Goal: Task Accomplishment & Management: Manage account settings

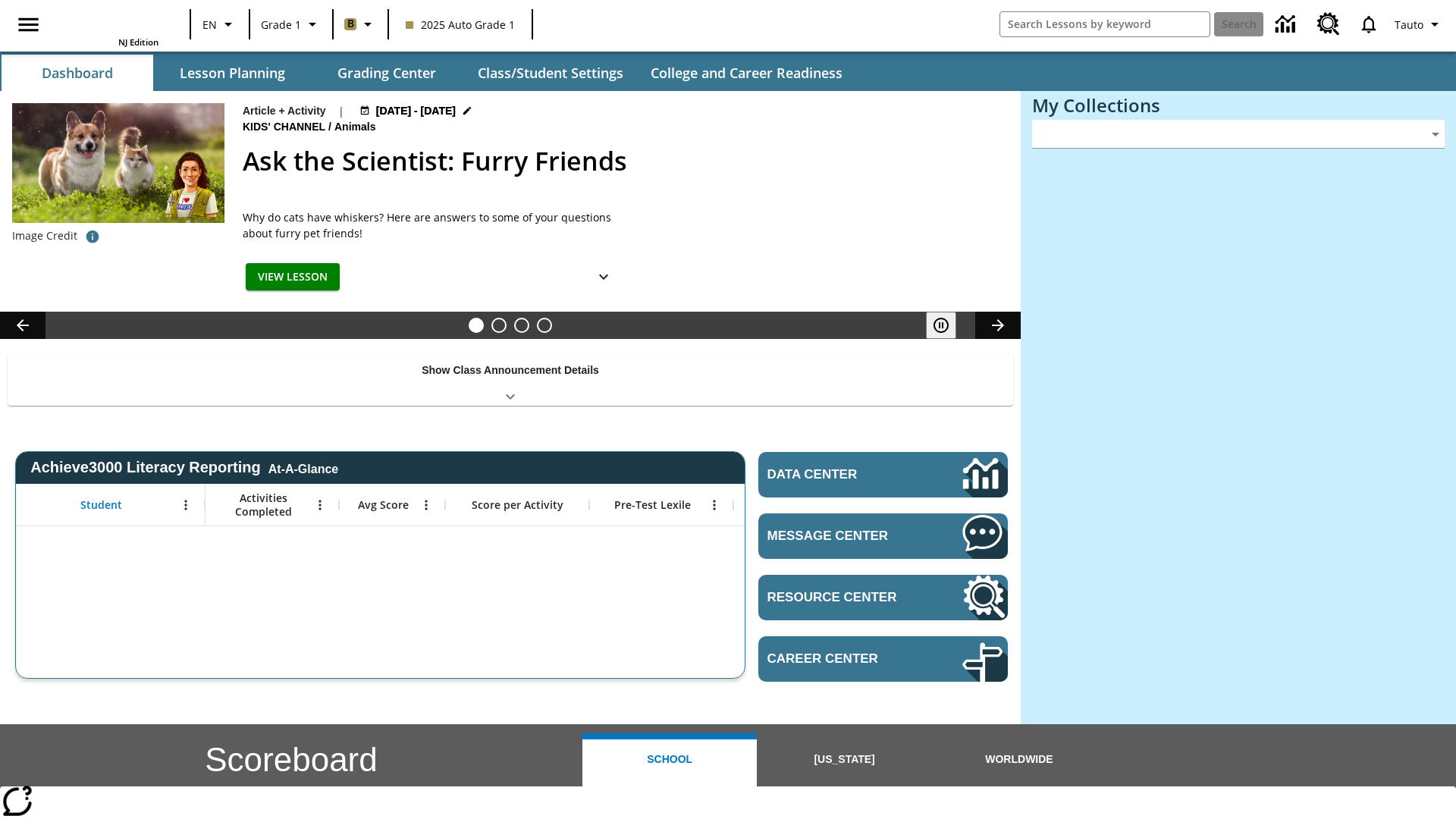
type input "-1"
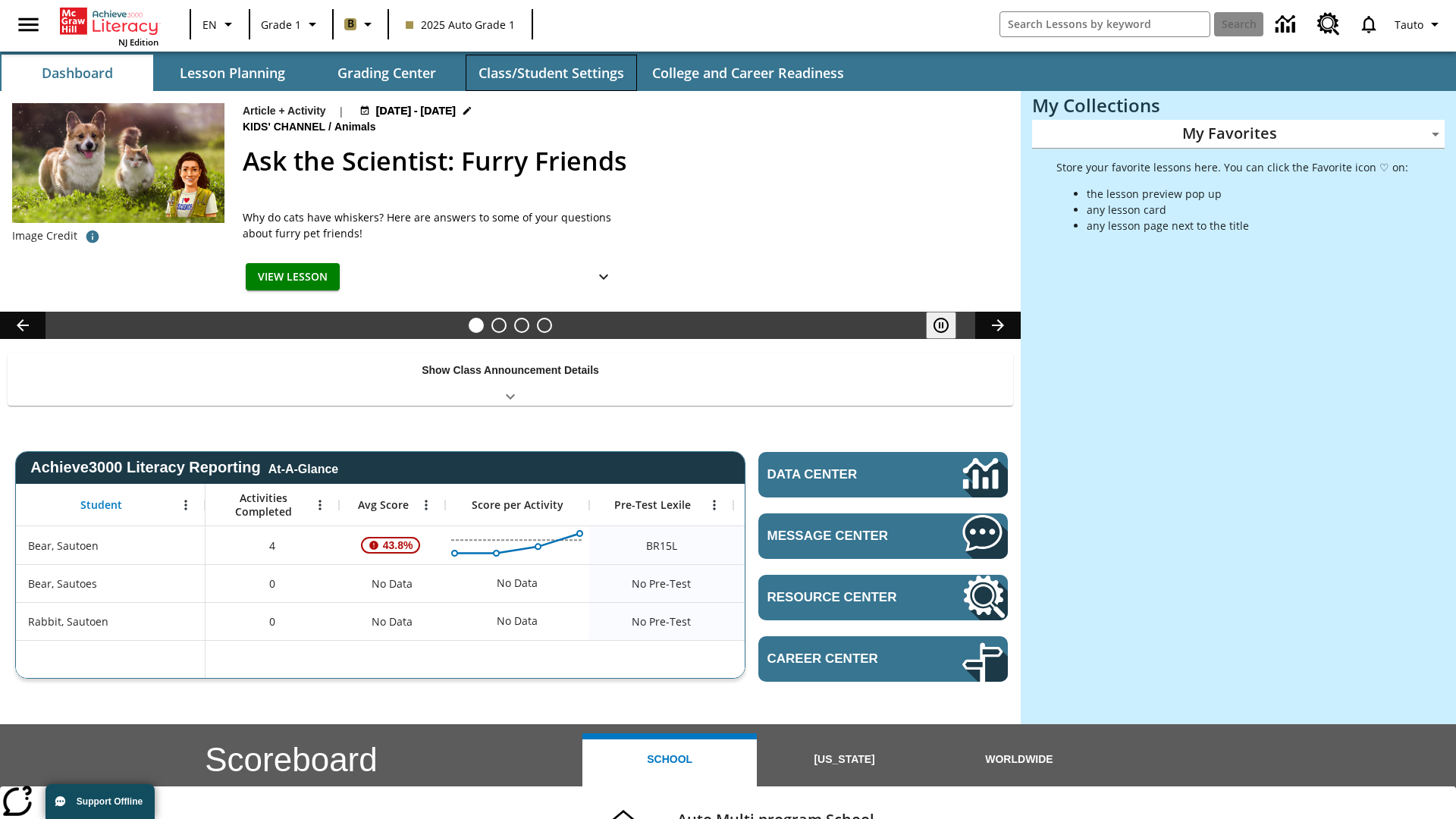
click at [551, 72] on button "Class/Student Settings" at bounding box center [551, 72] width 171 height 36
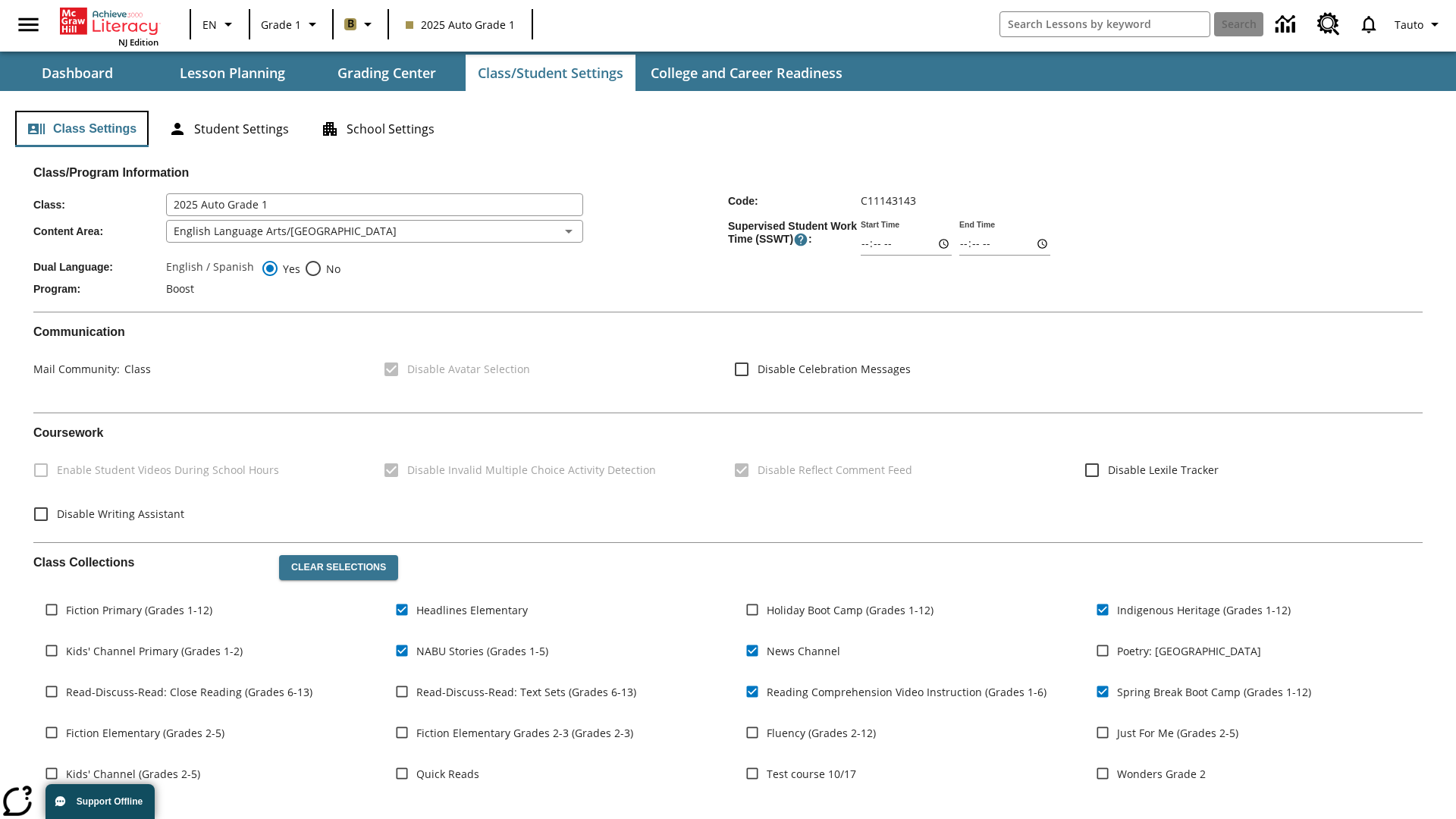
click at [82, 129] on button "Class Settings" at bounding box center [82, 129] width 133 height 36
click at [139, 610] on span "Fiction Primary (Grades 1-12)" at bounding box center [140, 610] width 147 height 16
click at [66, 610] on input "Fiction Primary (Grades 1-12)" at bounding box center [51, 609] width 29 height 29
checkbox input "true"
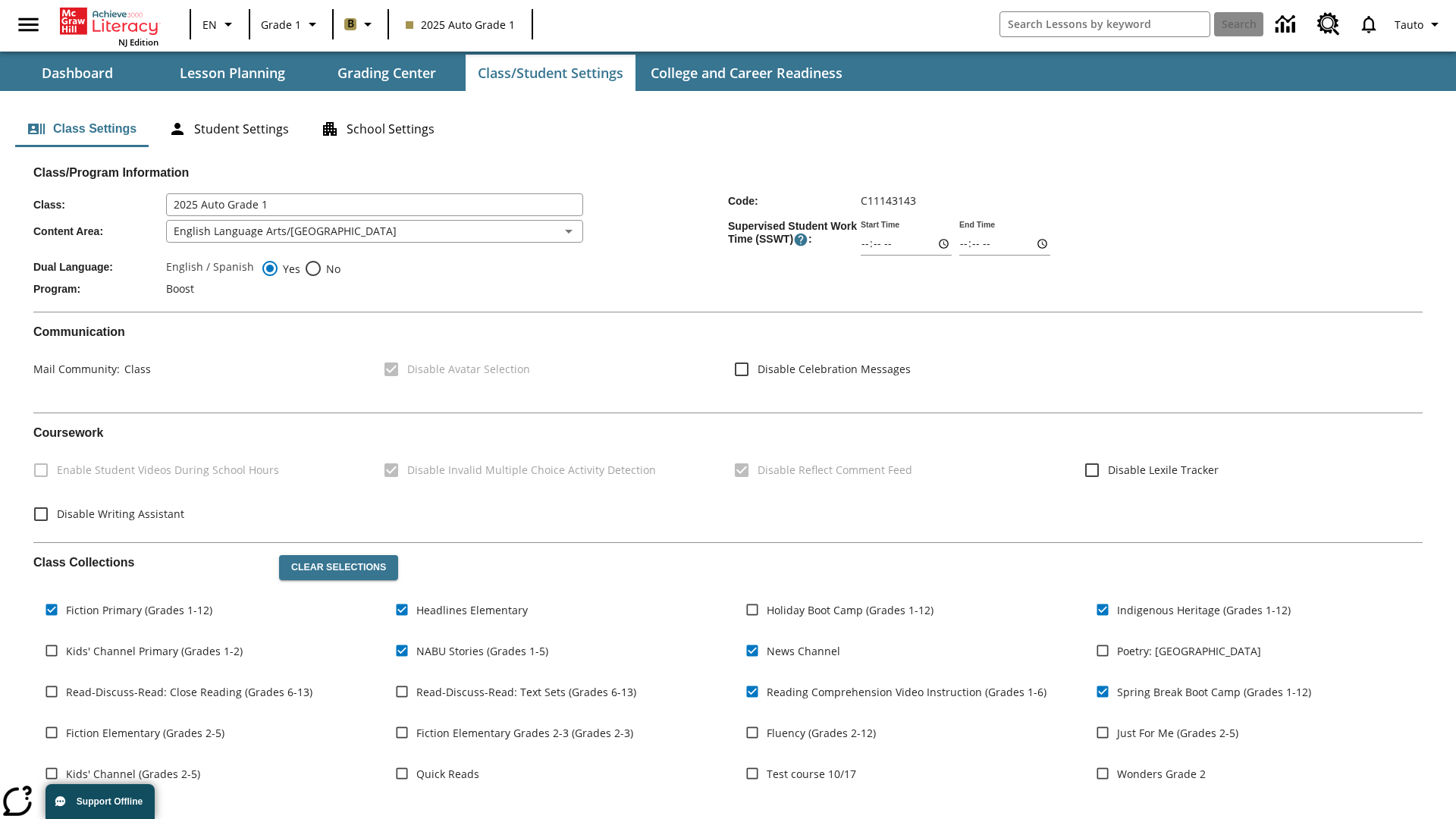
scroll to position [222, 0]
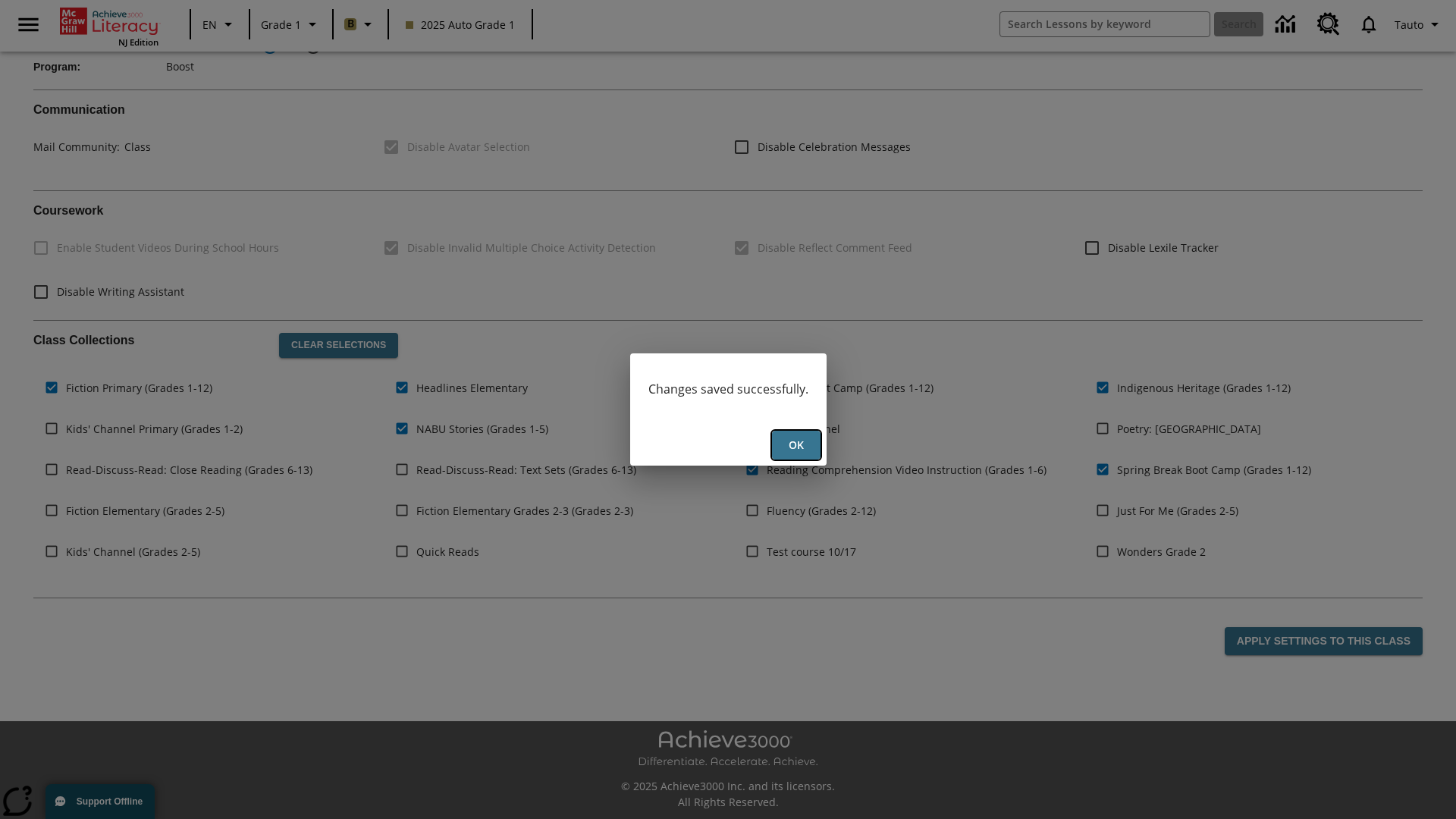
click at [796, 445] on button "Ok" at bounding box center [796, 446] width 49 height 29
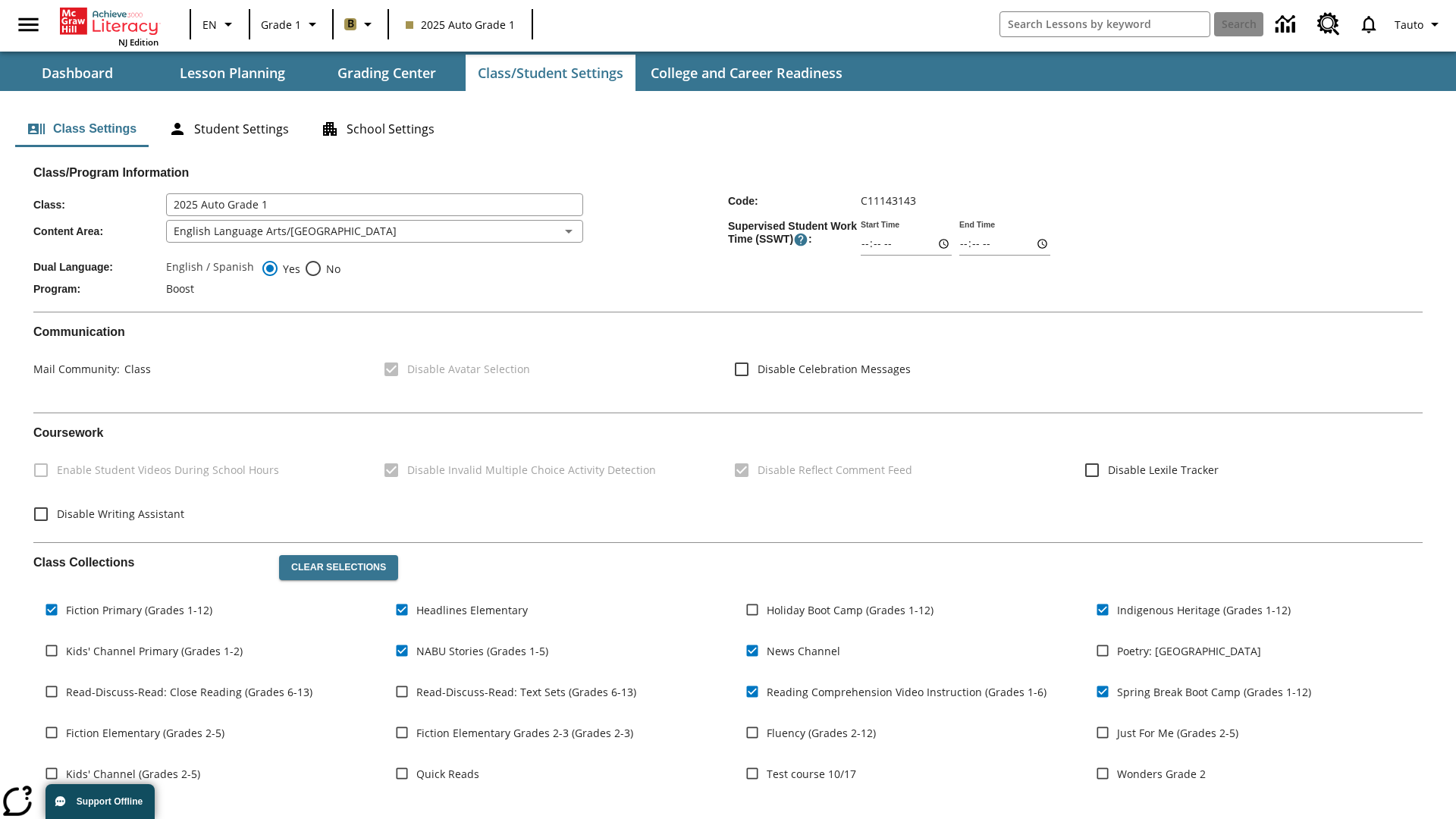
scroll to position [222, 0]
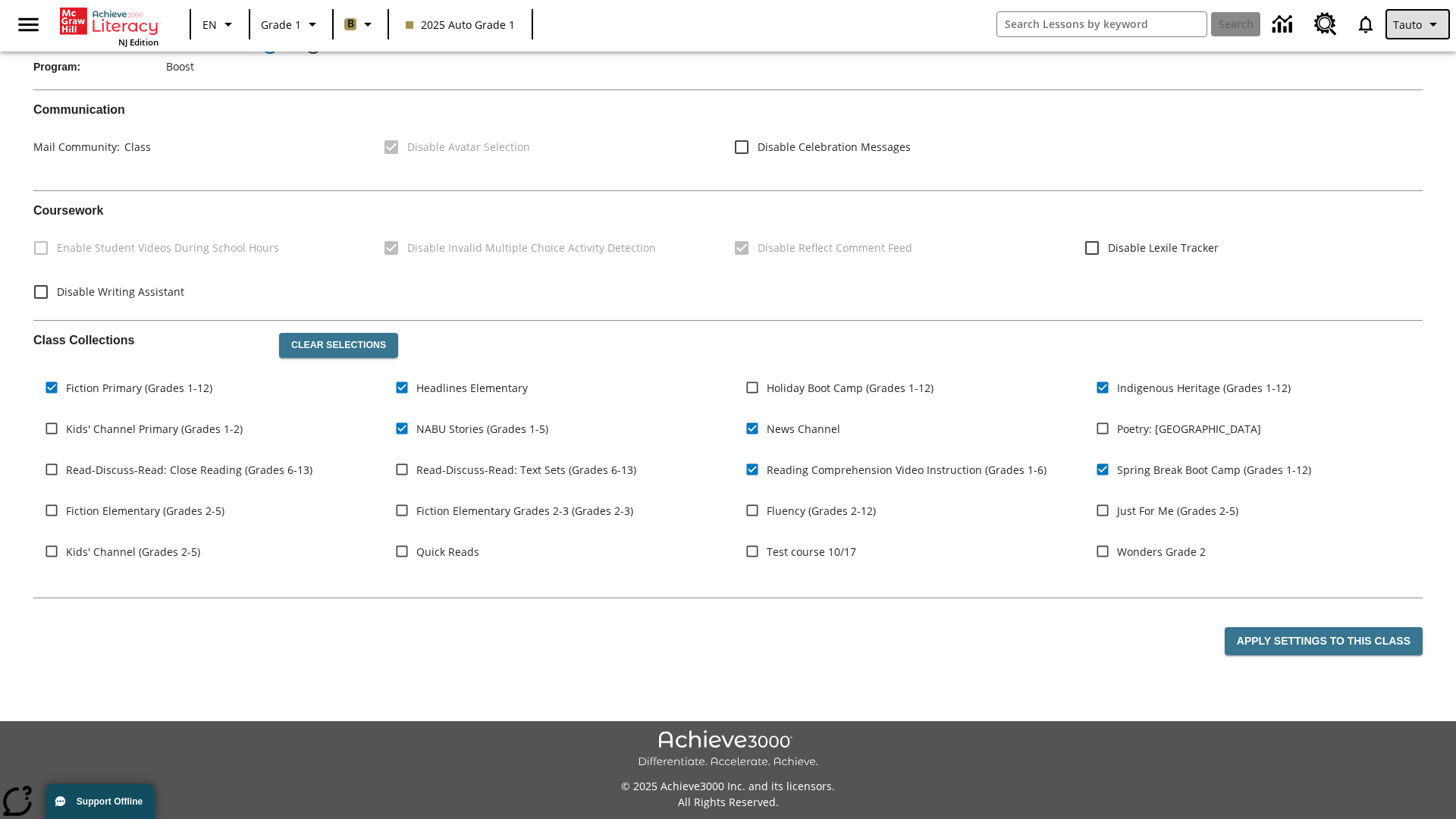
click at [1419, 24] on span "Tauto" at bounding box center [1407, 25] width 29 height 16
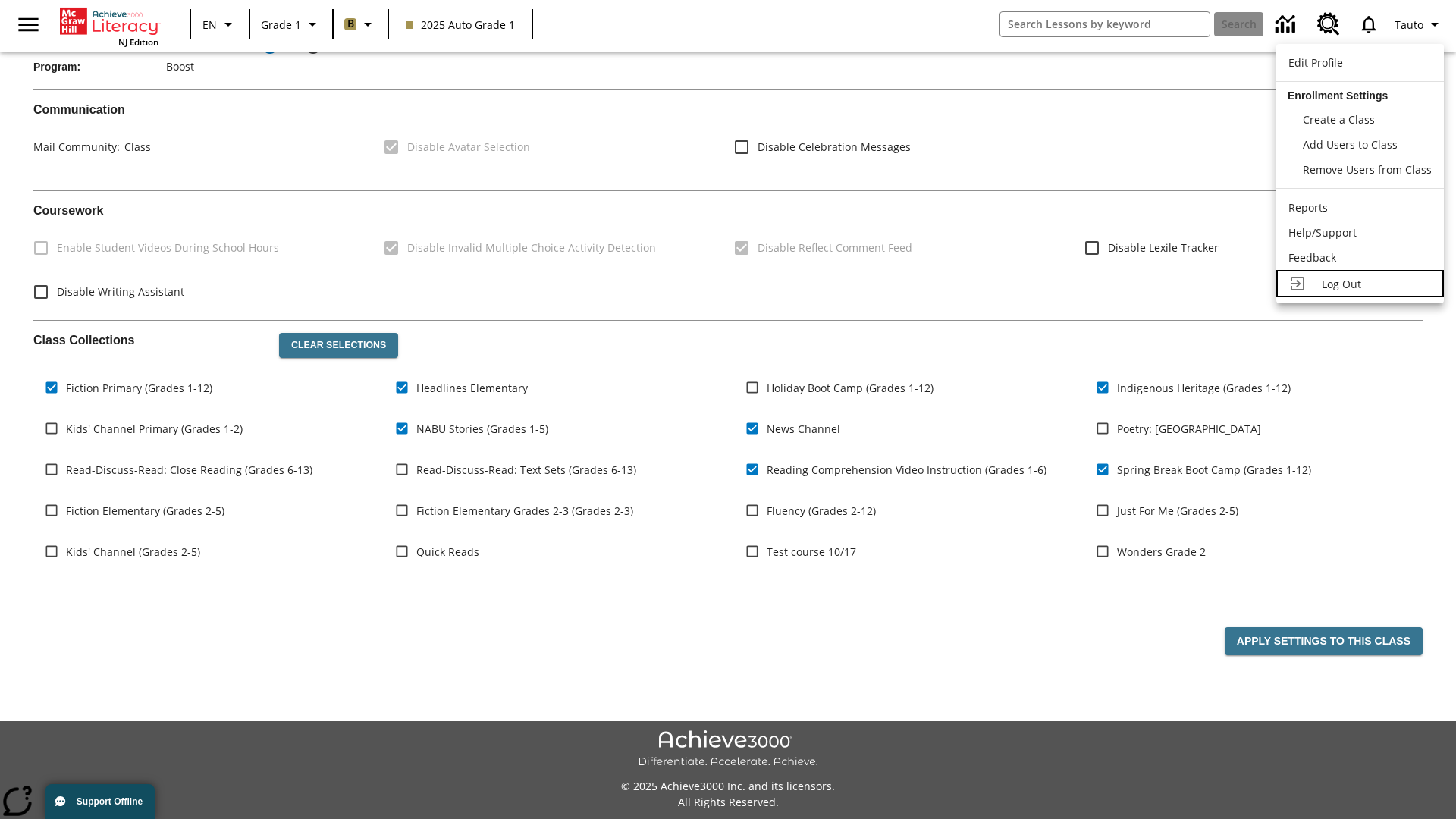
click at [1360, 284] on span "Log Out" at bounding box center [1341, 284] width 39 height 15
